Goal: Task Accomplishment & Management: Complete application form

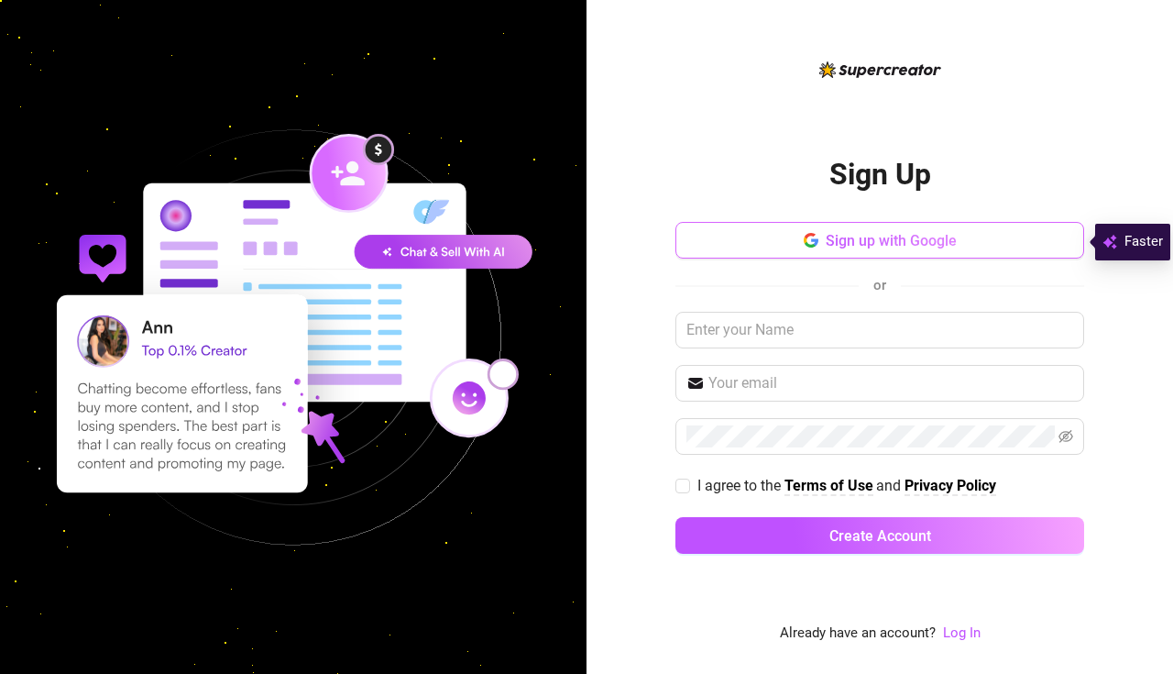
click at [926, 236] on span "Sign up with Google" at bounding box center [891, 240] width 131 height 17
click at [832, 241] on span "Sign up with Google" at bounding box center [891, 240] width 131 height 17
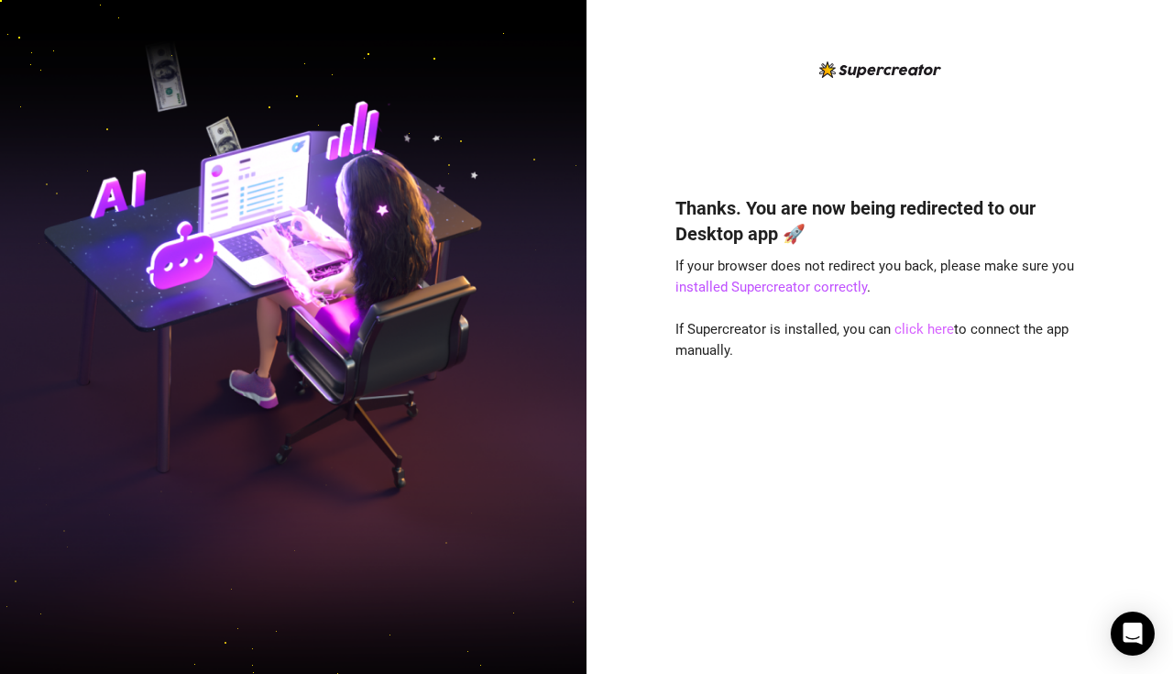
click at [930, 331] on link "click here" at bounding box center [924, 329] width 60 height 16
click at [886, 332] on span "If Supercreator is installed, you can click here to connect the app manually." at bounding box center [871, 340] width 393 height 38
